Goal: Task Accomplishment & Management: Use online tool/utility

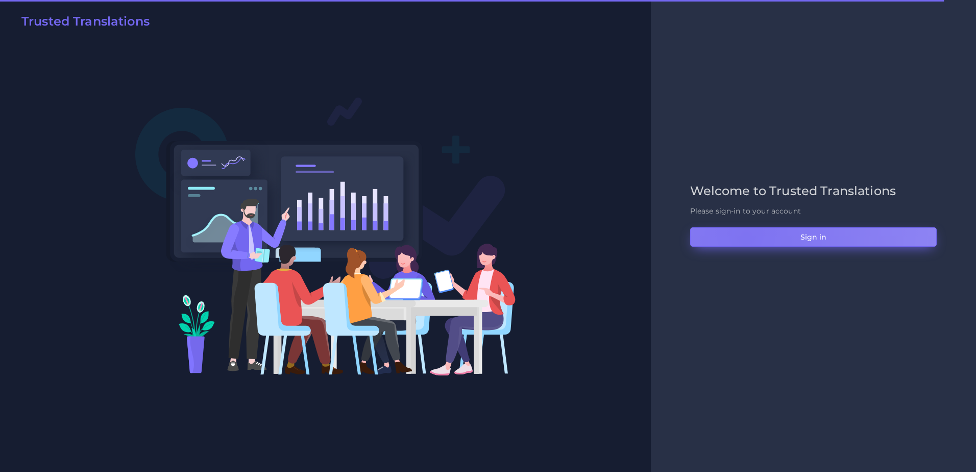
click at [746, 235] on button "Sign in" at bounding box center [813, 236] width 247 height 19
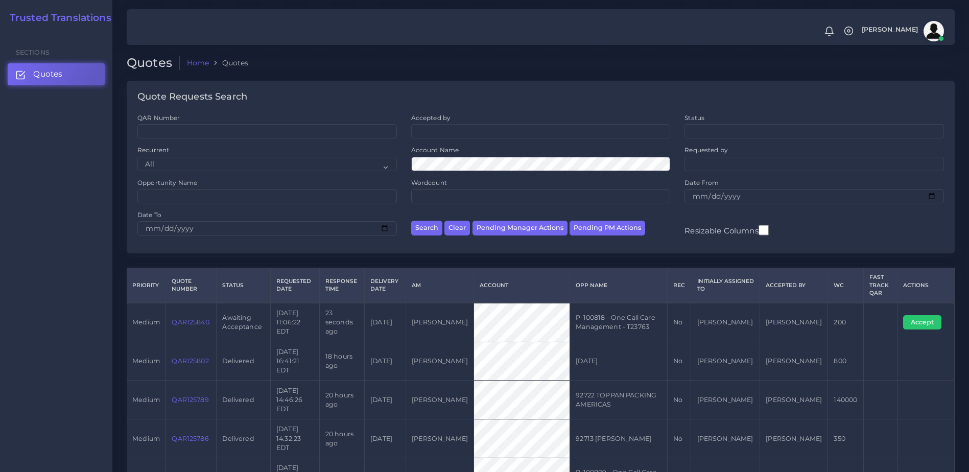
click at [651, 324] on td "P-100818 - One Call Care Management - T23763" at bounding box center [619, 322] width 98 height 39
drag, startPoint x: 651, startPoint y: 324, endPoint x: 668, endPoint y: 356, distance: 35.6
click at [667, 356] on td "09-11-25" at bounding box center [619, 361] width 98 height 39
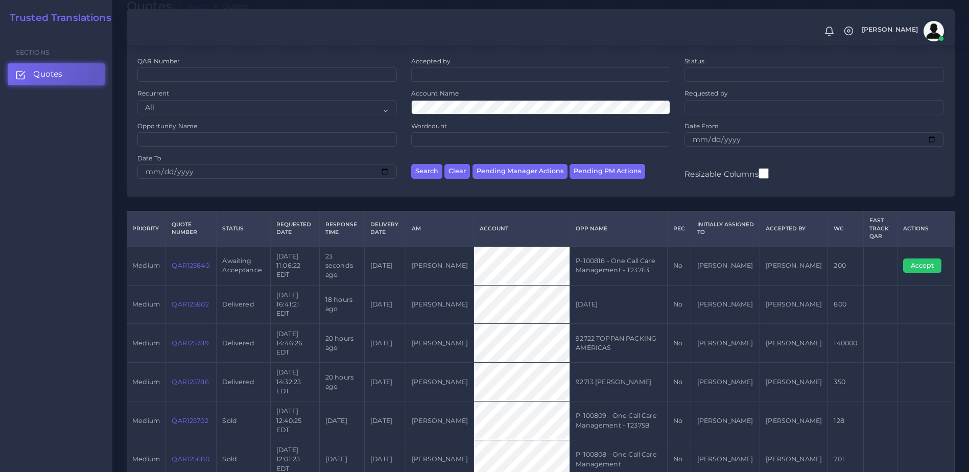
scroll to position [65, 0]
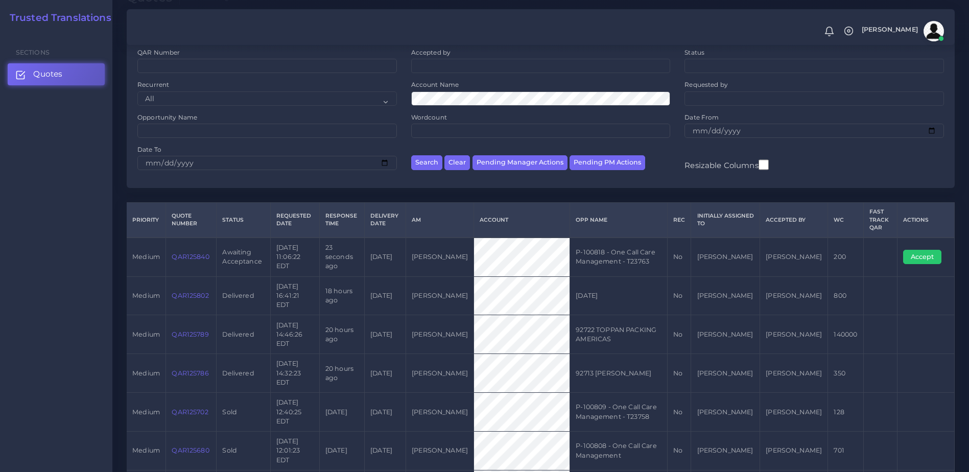
click at [666, 259] on td "P-100818 - One Call Care Management - T23763" at bounding box center [619, 256] width 98 height 39
click at [176, 253] on link "QAR125840" at bounding box center [190, 257] width 37 height 8
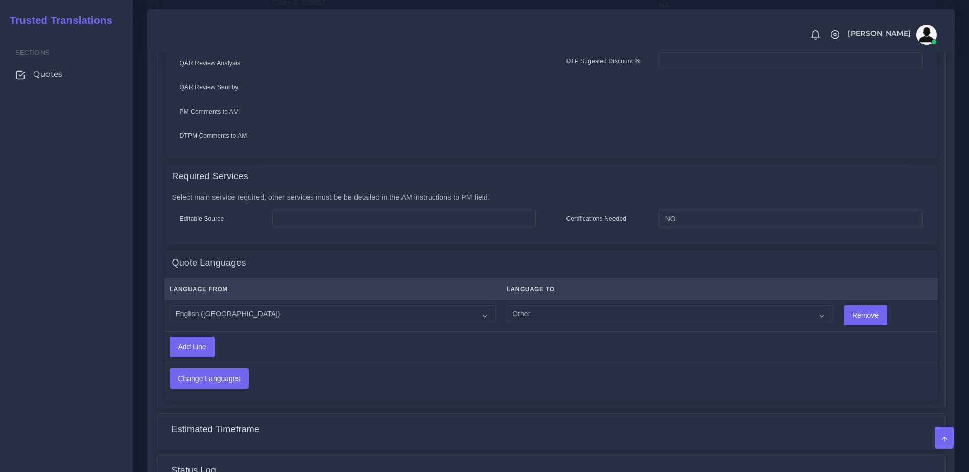
scroll to position [416, 0]
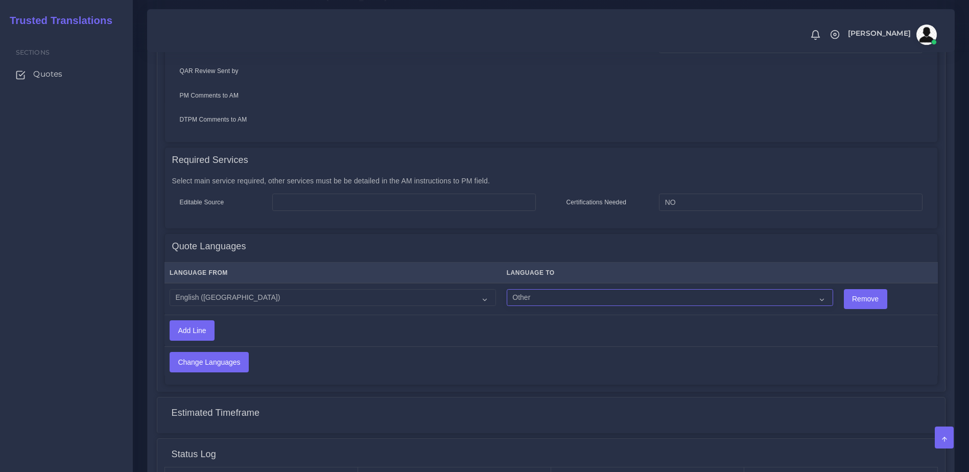
click at [521, 291] on select "Acoli Afar Afrikaans Akan Akateko Albanian American Sign Language (ASL) Amharic…" at bounding box center [669, 297] width 326 height 17
select select "58"
click at [506, 289] on select "Acoli Afar Afrikaans Akan Akateko Albanian American Sign Language (ASL) Amharic…" at bounding box center [669, 297] width 326 height 17
click at [186, 346] on td "Change Languages" at bounding box center [465, 361] width 602 height 31
click at [187, 352] on input "Change Languages" at bounding box center [209, 361] width 78 height 19
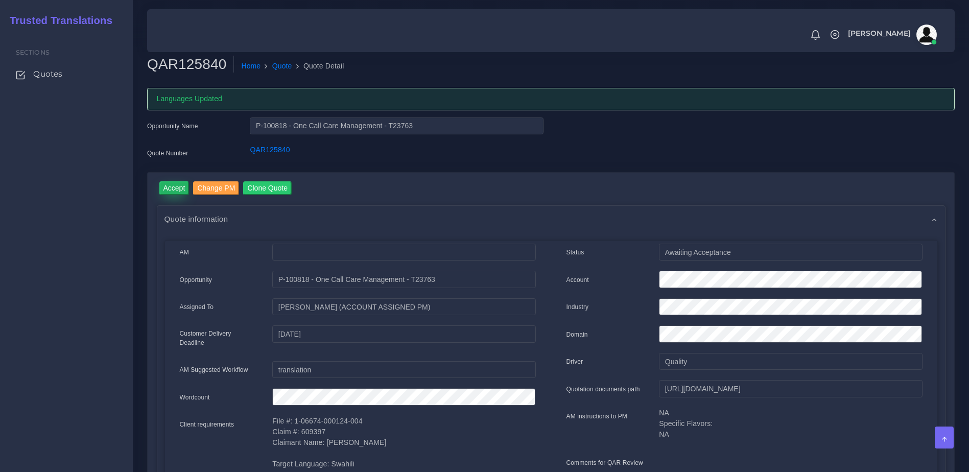
click at [174, 191] on input "Accept" at bounding box center [174, 188] width 30 height 14
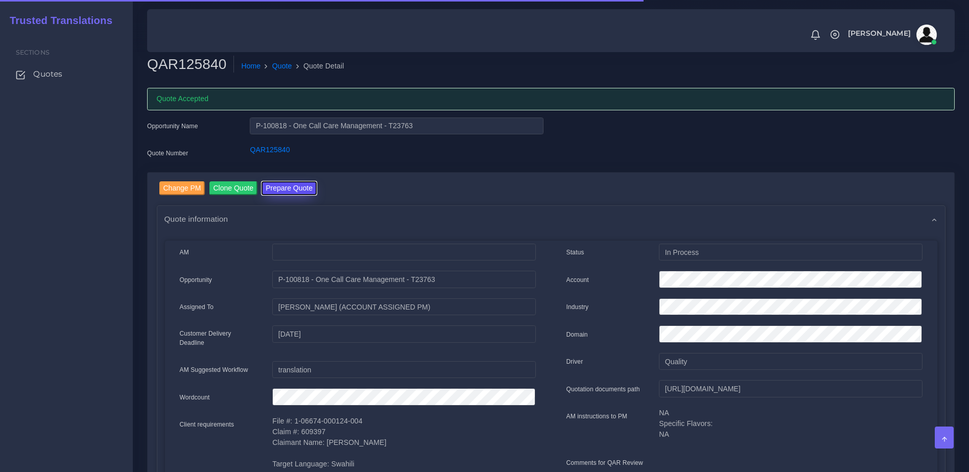
click at [290, 193] on button "Prepare Quote" at bounding box center [288, 188] width 55 height 14
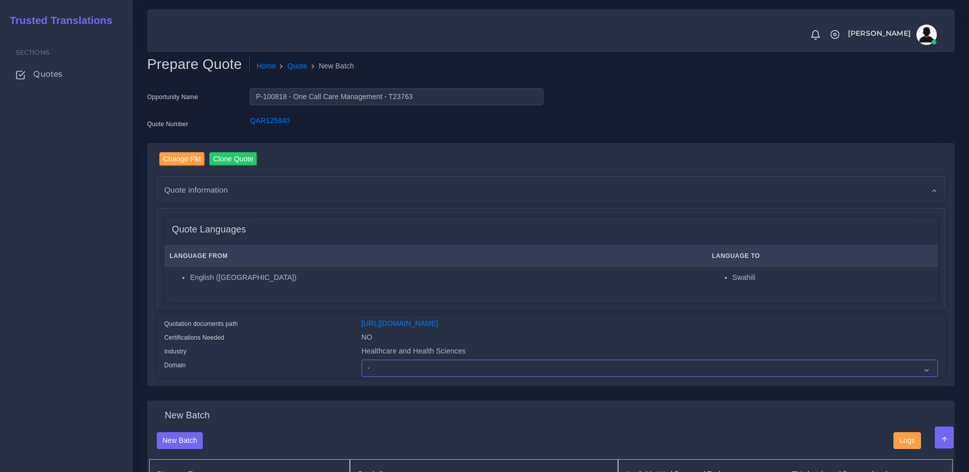
click at [387, 377] on select "- Advertising and Media Agriculture, Forestry and Fishing Architecture, Buildin…" at bounding box center [649, 367] width 576 height 17
select select "Healthcare and Health Sciences"
click at [361, 367] on select "- Advertising and Media Agriculture, Forestry and Fishing Architecture, Buildin…" at bounding box center [649, 367] width 576 height 17
click at [284, 359] on div "Industry" at bounding box center [255, 353] width 197 height 14
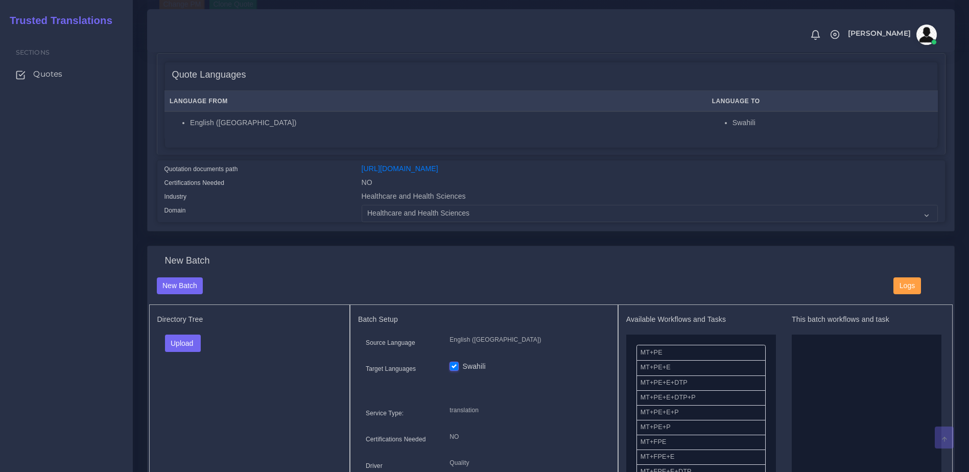
scroll to position [164, 0]
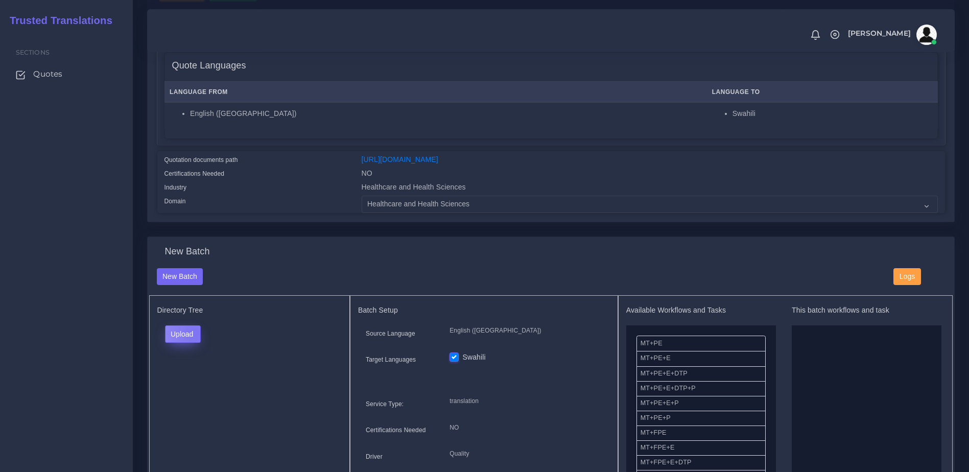
click at [194, 341] on button "Upload" at bounding box center [183, 333] width 36 height 17
click at [192, 379] on label "Files" at bounding box center [200, 373] width 70 height 13
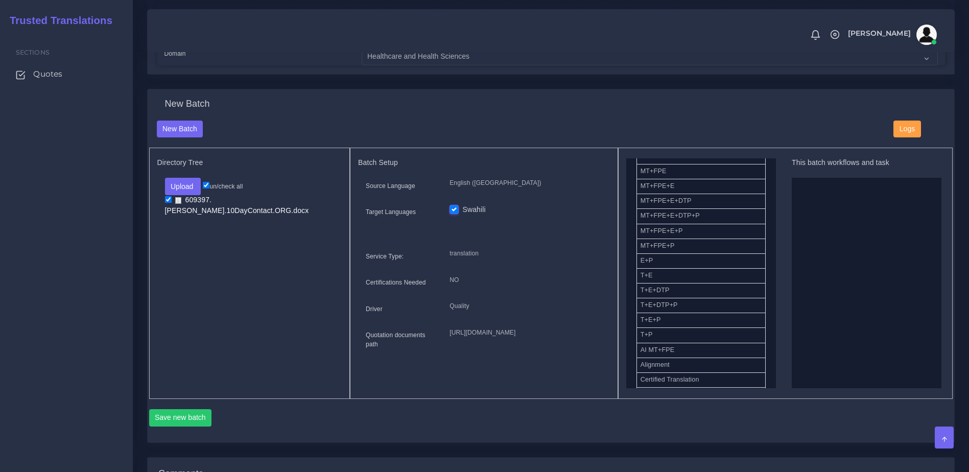
scroll to position [123, 0]
drag, startPoint x: 654, startPoint y: 319, endPoint x: 828, endPoint y: 259, distance: 183.6
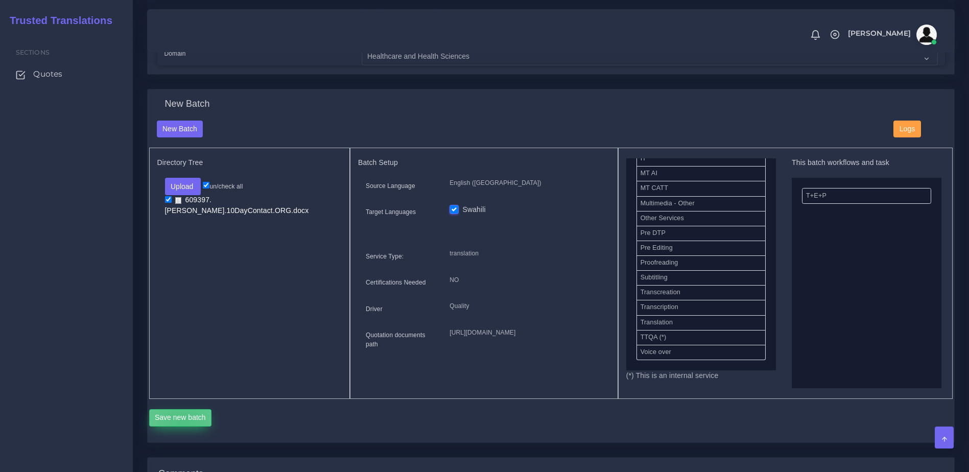
click at [183, 426] on button "Save new batch" at bounding box center [180, 417] width 63 height 17
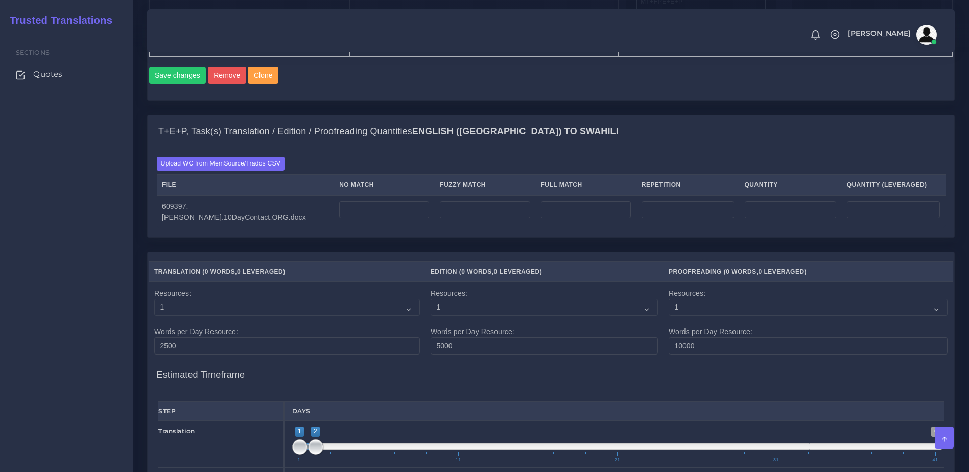
scroll to position [663, 0]
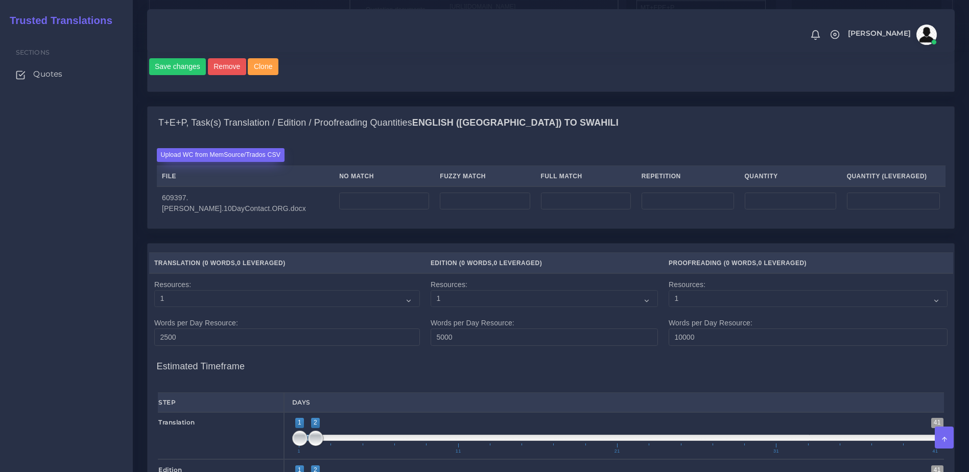
click at [198, 162] on label "Upload WC from MemSource/Trados CSV" at bounding box center [221, 155] width 128 height 14
click at [0, 0] on input "Upload WC from MemSource/Trados CSV" at bounding box center [0, 0] width 0 height 0
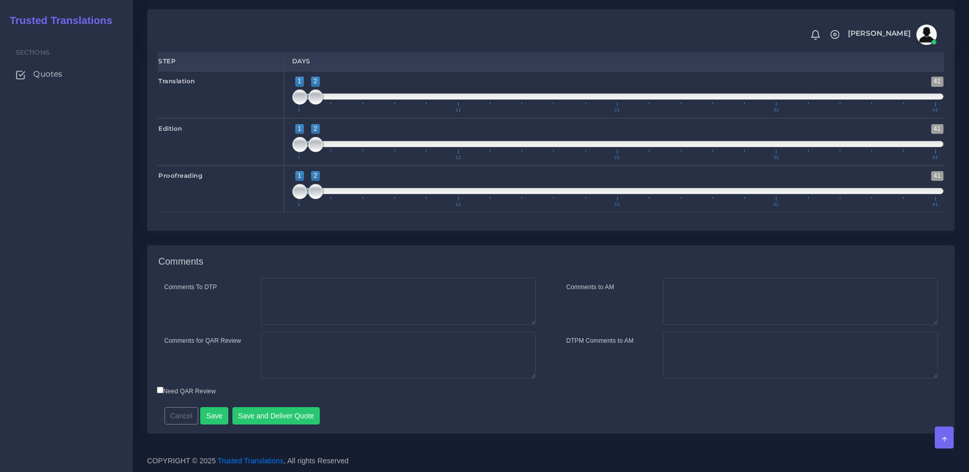
scroll to position [1074, 0]
click at [268, 421] on button "Save and Deliver Quote" at bounding box center [276, 415] width 88 height 17
